Goal: Task Accomplishment & Management: Use online tool/utility

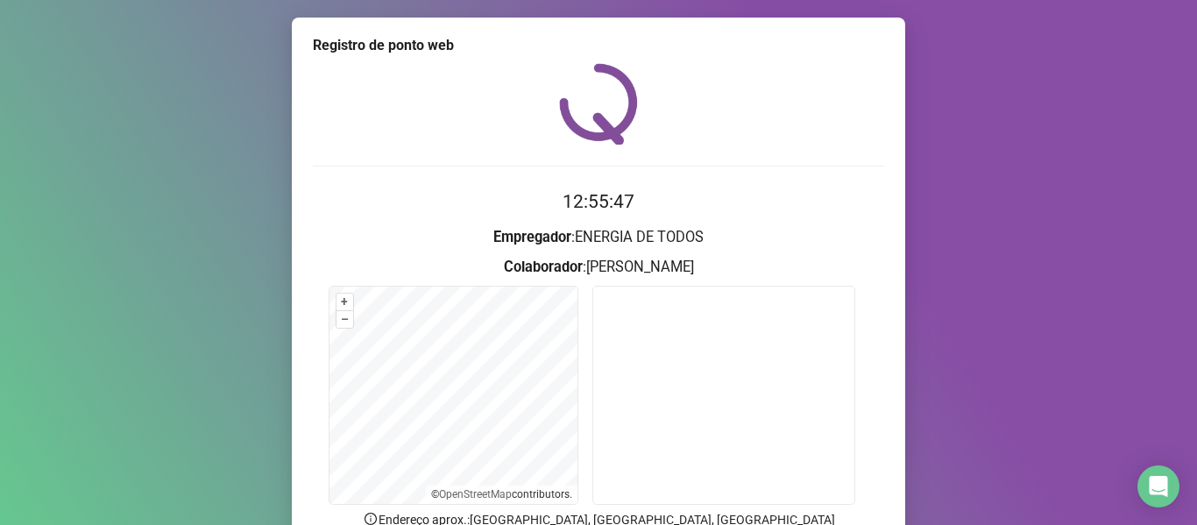
scroll to position [160, 0]
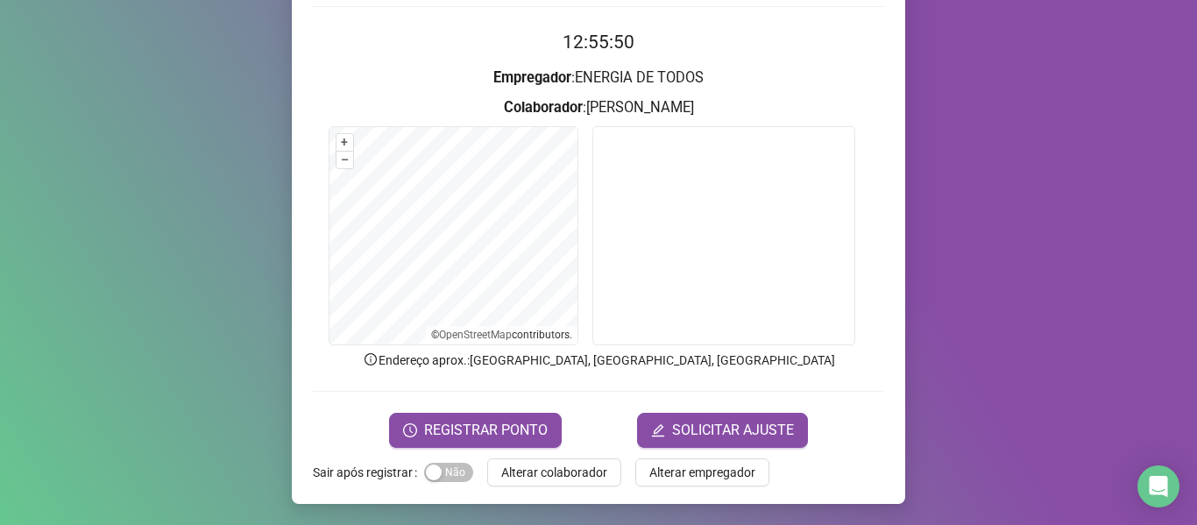
click at [496, 425] on div "Tudo certo! Registro de ponto web efetuado com sucesso. OK" at bounding box center [598, 262] width 1197 height 525
click at [422, 426] on div "Tudo certo! Registro de ponto web efetuado com sucesso. OK" at bounding box center [598, 262] width 1197 height 525
click at [1047, 202] on div "Tudo certo! Registro de ponto web efetuado com sucesso. OK" at bounding box center [598, 262] width 1197 height 525
drag, startPoint x: 167, startPoint y: 59, endPoint x: 114, endPoint y: 2, distance: 77.5
click at [160, 53] on div "Tudo certo! Registro de ponto web efetuado com sucesso. OK" at bounding box center [598, 262] width 1197 height 525
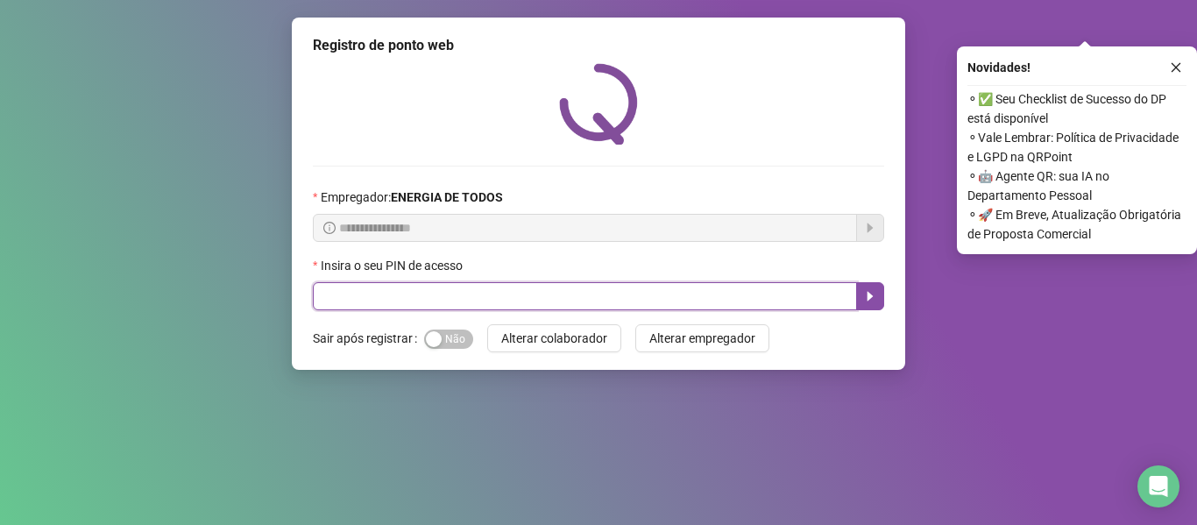
click at [493, 294] on input "text" at bounding box center [585, 296] width 544 height 28
type input "*****"
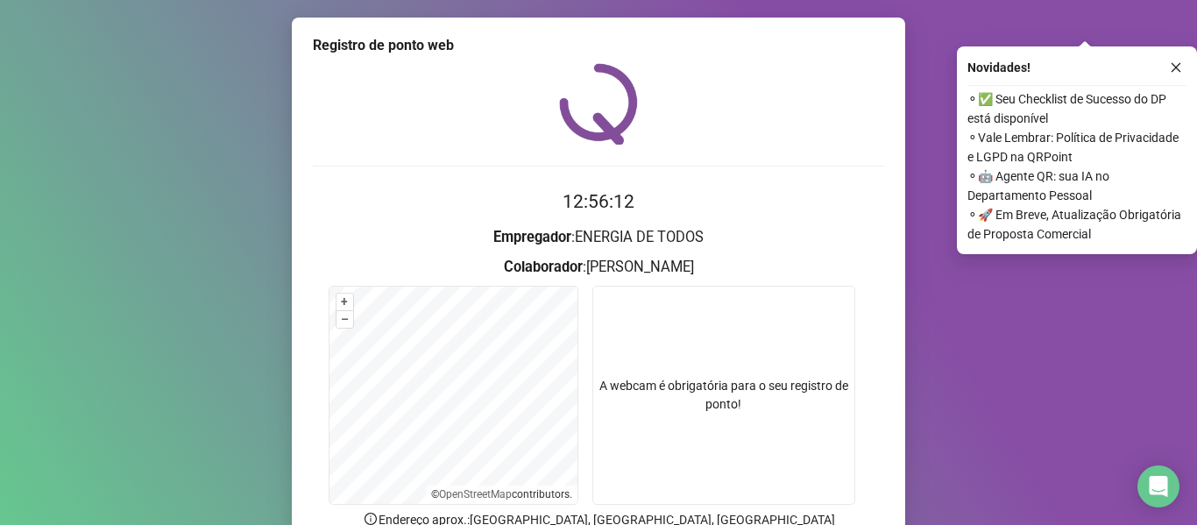
scroll to position [160, 0]
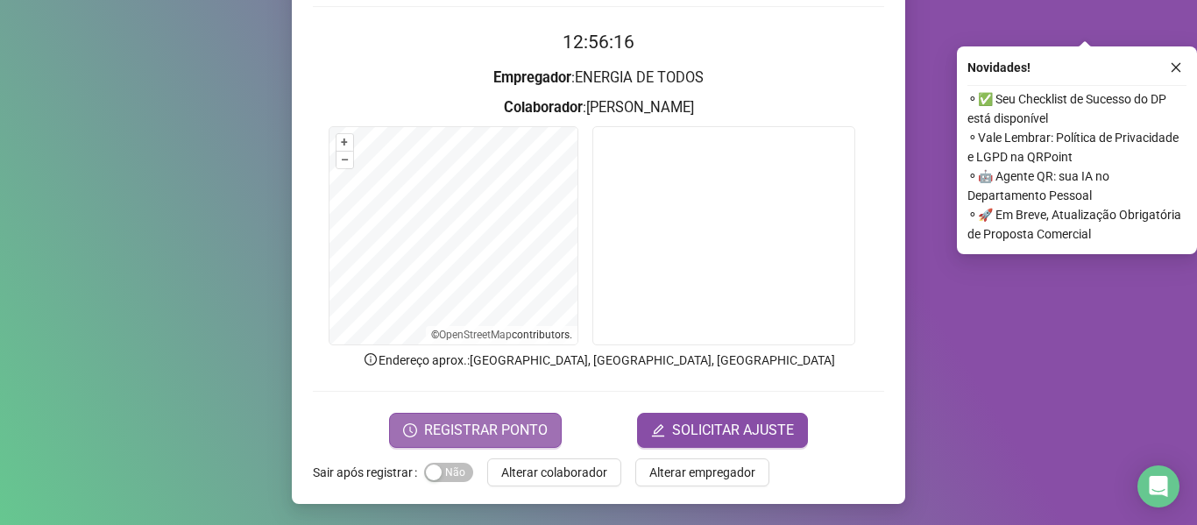
click at [488, 436] on span "REGISTRAR PONTO" at bounding box center [486, 430] width 124 height 21
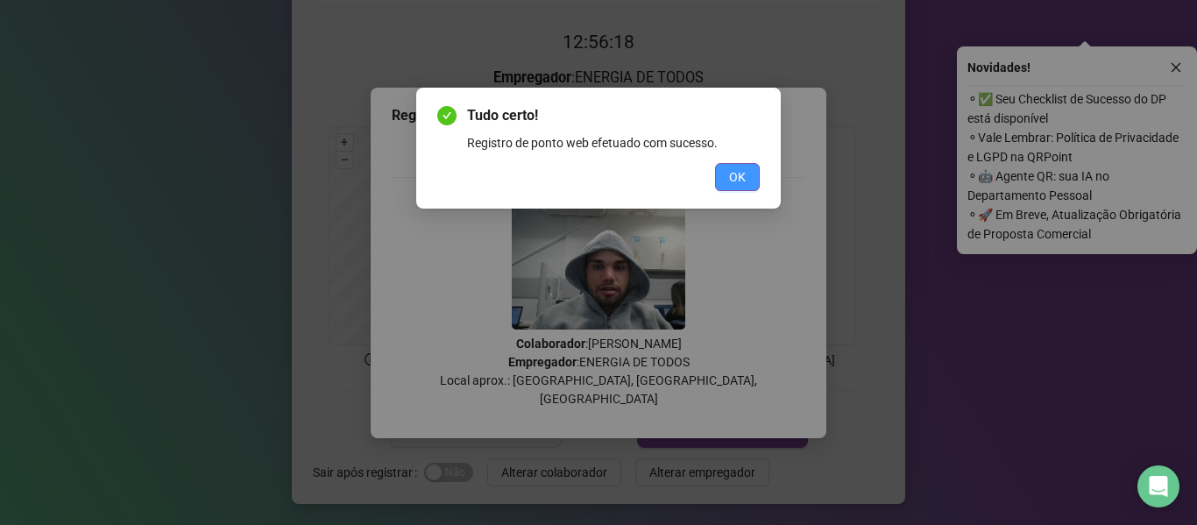
click at [748, 167] on button "OK" at bounding box center [737, 177] width 45 height 28
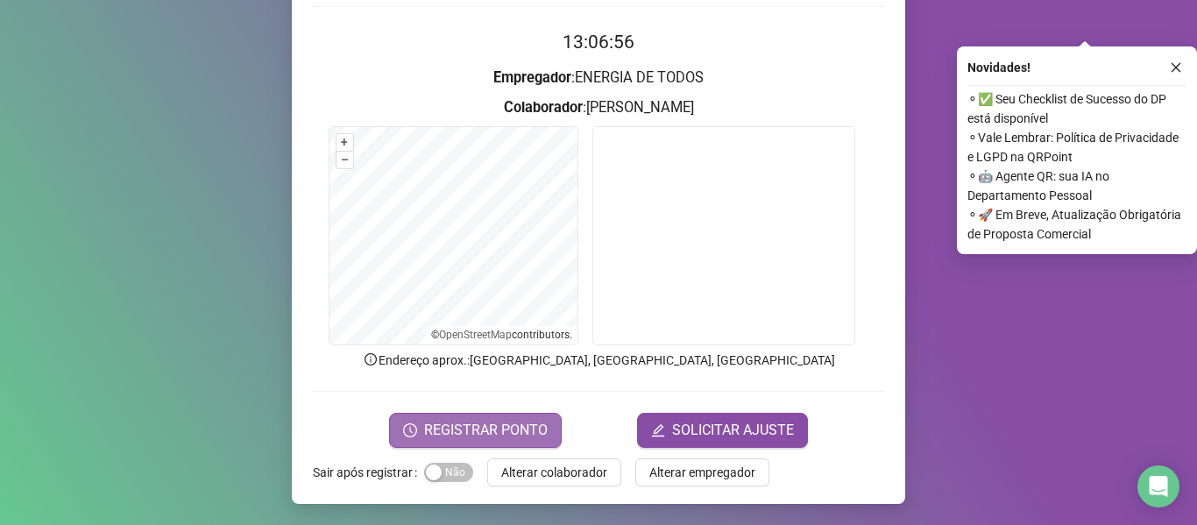
click at [486, 417] on button "REGISTRAR PONTO" at bounding box center [475, 430] width 173 height 35
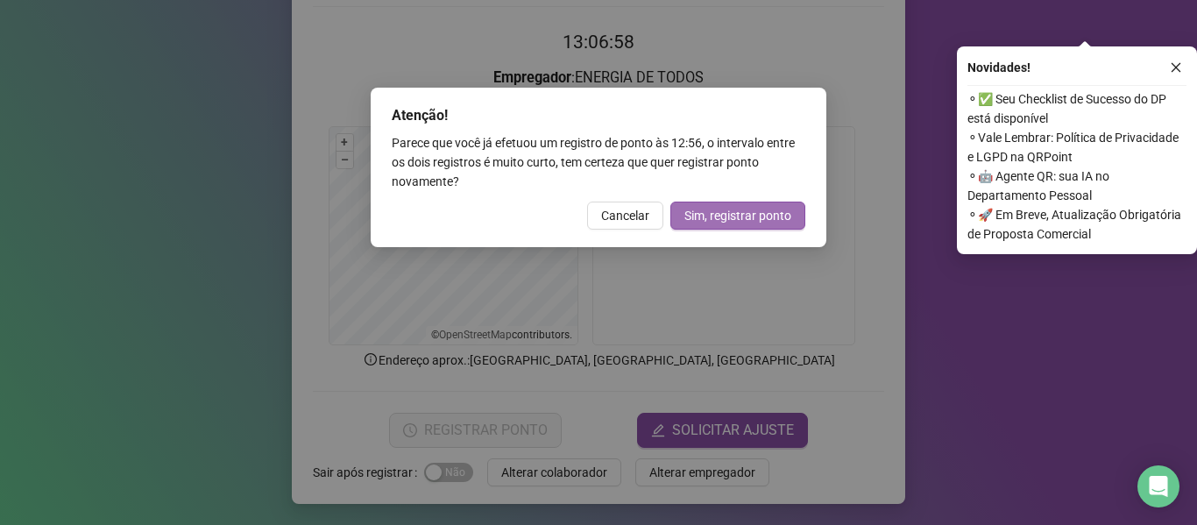
click at [729, 209] on span "Sim, registrar ponto" at bounding box center [737, 215] width 107 height 19
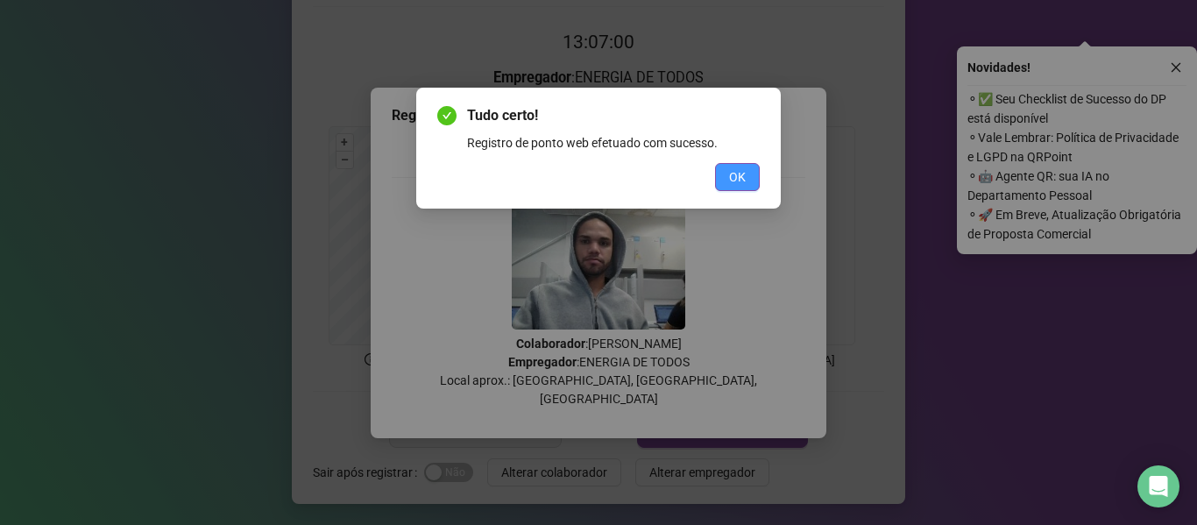
click at [727, 178] on button "OK" at bounding box center [737, 177] width 45 height 28
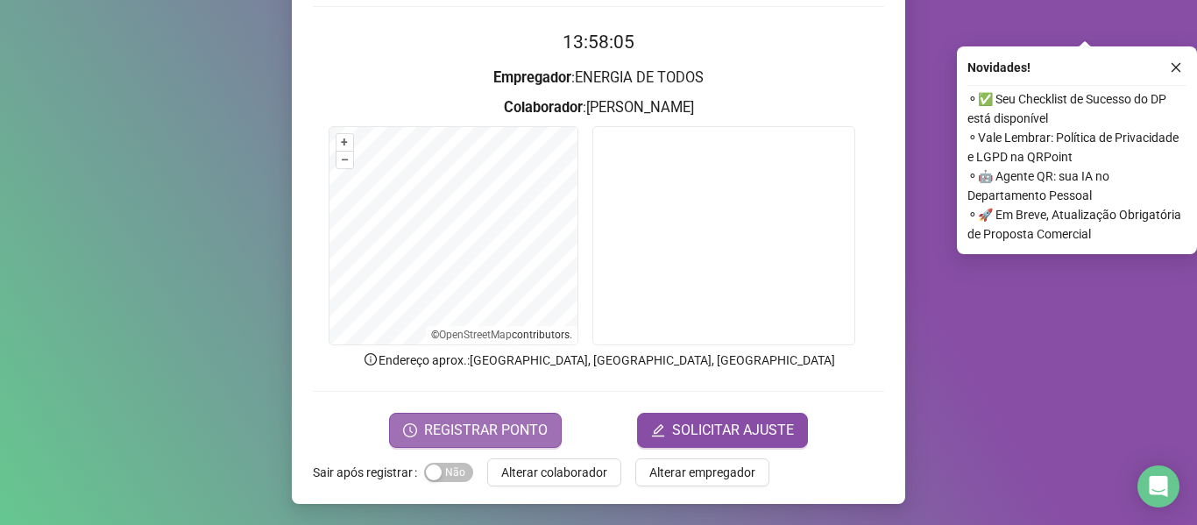
click at [482, 430] on span "REGISTRAR PONTO" at bounding box center [486, 430] width 124 height 21
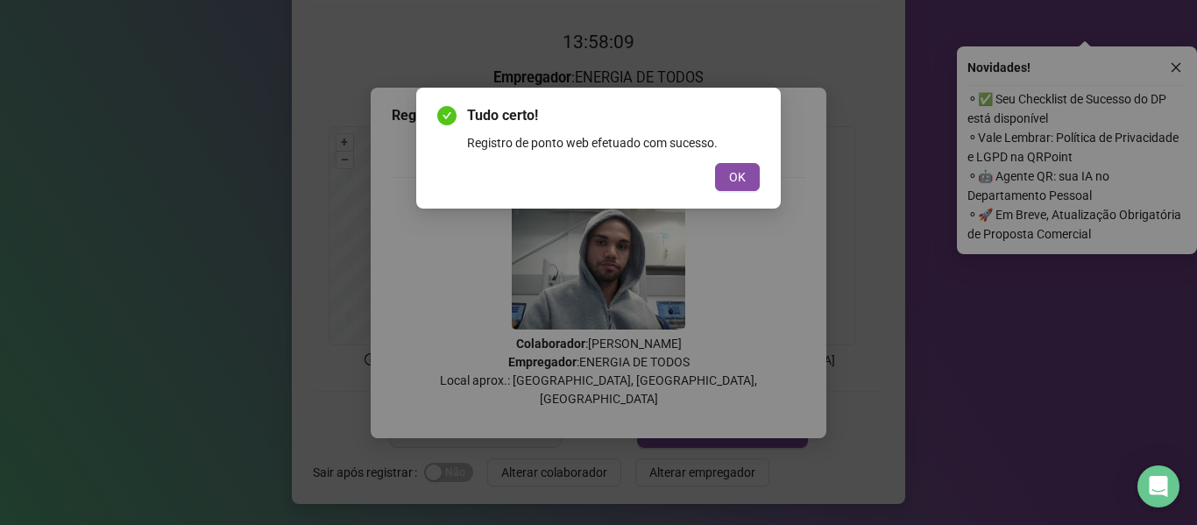
click at [865, 333] on div "Tudo certo! Registro de ponto web efetuado com sucesso. OK" at bounding box center [598, 262] width 1197 height 525
click at [1180, 90] on div "Tudo certo! Registro de ponto web efetuado com sucesso. OK" at bounding box center [598, 262] width 1197 height 525
